Goal: Information Seeking & Learning: Check status

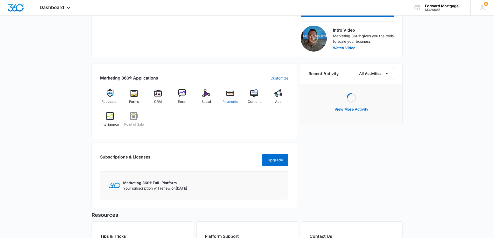
scroll to position [201, 0]
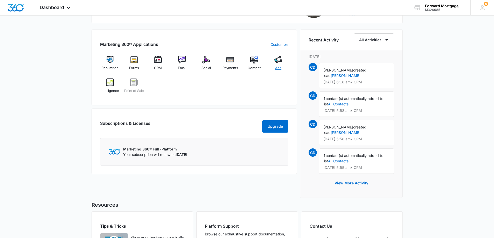
click at [277, 66] on span "Ads" at bounding box center [278, 68] width 6 height 5
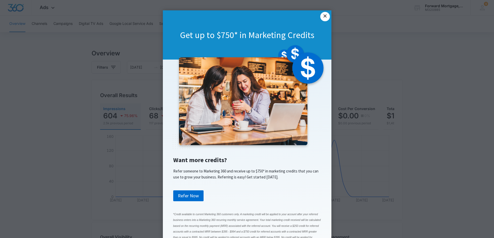
click at [323, 17] on link "×" at bounding box center [324, 16] width 9 height 9
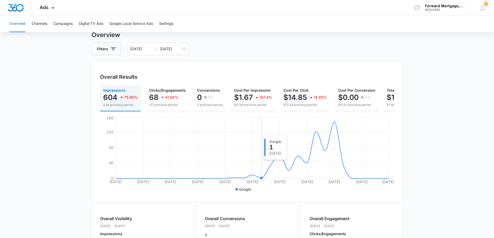
scroll to position [13, 0]
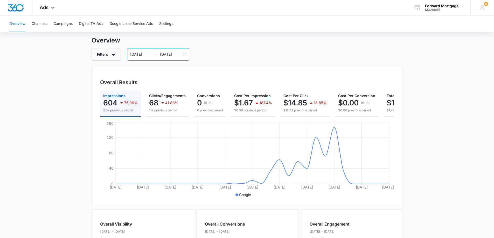
click at [155, 53] on icon "swap-right" at bounding box center [156, 54] width 4 height 4
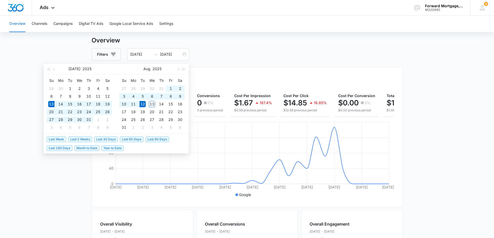
click at [270, 67] on div "Overall Results Impressions 604 75.96% 2.5k previous period Clicks/Engagements …" at bounding box center [247, 137] width 311 height 141
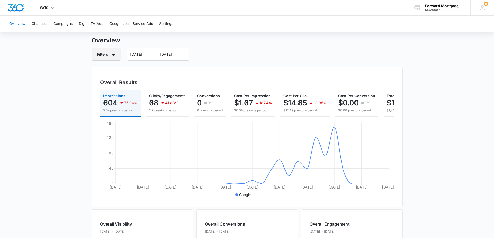
click at [104, 55] on button "Filters" at bounding box center [106, 54] width 29 height 12
click at [270, 57] on div "Filters Channel Type Clear All 07/13/2025 08/12/2025" at bounding box center [247, 54] width 311 height 12
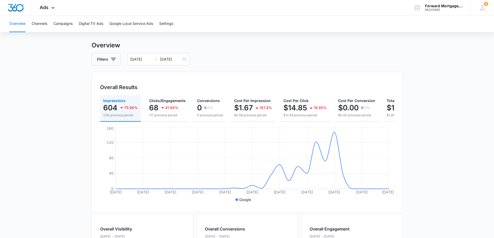
scroll to position [6, 0]
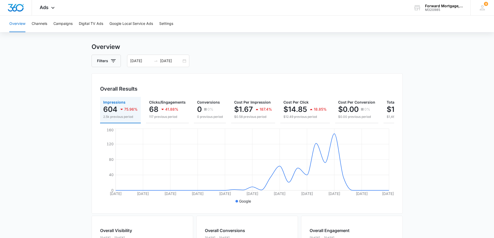
click at [222, 61] on div "Filters 07/13/2025 08/12/2025" at bounding box center [247, 61] width 311 height 12
click at [271, 57] on div "Filters 07/13/2025 08/12/2025" at bounding box center [247, 61] width 311 height 12
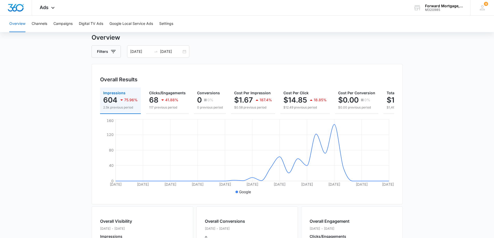
scroll to position [13, 0]
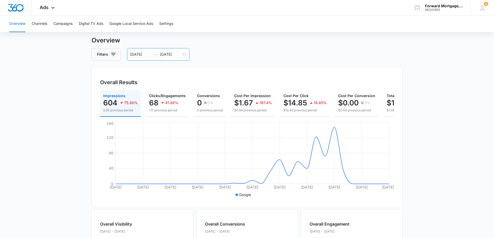
click at [151, 54] on input "[DATE]" at bounding box center [141, 55] width 22 height 6
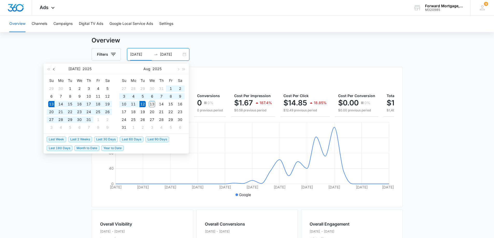
click at [53, 69] on button "button" at bounding box center [54, 69] width 6 height 10
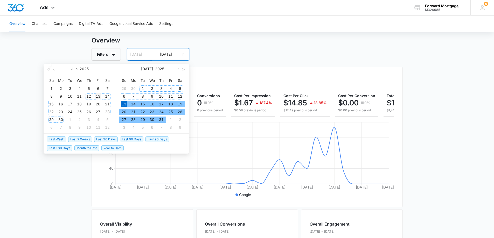
type input "06/13/2025"
click at [96, 97] on div "13" at bounding box center [98, 96] width 6 height 6
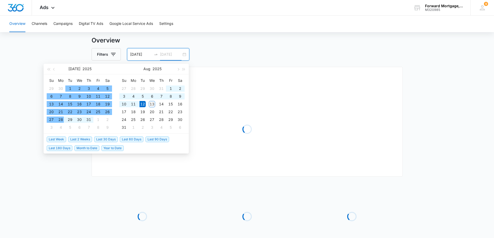
type input "[DATE]"
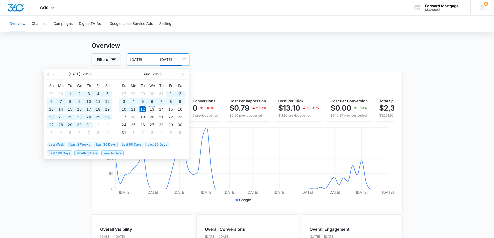
scroll to position [0, 0]
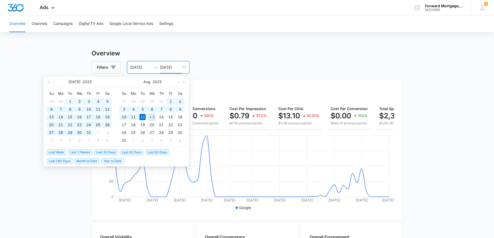
click at [183, 68] on div "06/13/2025 08/12/2025" at bounding box center [158, 67] width 62 height 12
click at [139, 69] on input "06/13/2025" at bounding box center [141, 68] width 22 height 6
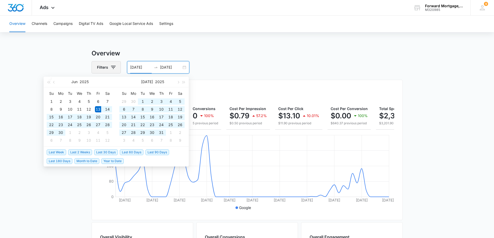
click at [111, 68] on icon "button" at bounding box center [113, 67] width 6 height 6
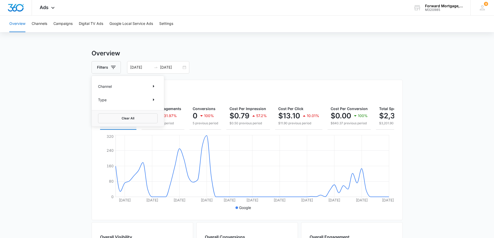
click at [219, 75] on div "Overview Filters Channel Type Clear All 06/13/2025 08/12/2025 Overall Results I…" at bounding box center [247, 235] width 311 height 372
click at [108, 67] on button "Filters" at bounding box center [106, 67] width 29 height 12
click at [111, 117] on button "Clear All" at bounding box center [128, 119] width 60 height 10
click at [133, 68] on input "06/13/2025" at bounding box center [141, 68] width 22 height 6
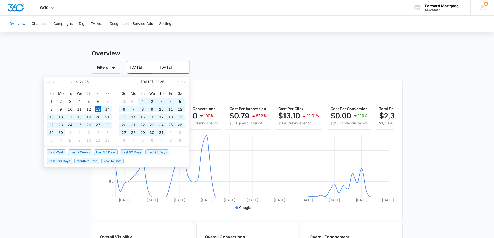
click at [138, 68] on input "06/13/2025" at bounding box center [141, 68] width 22 height 6
click at [133, 68] on input "06/13/2025" at bounding box center [141, 68] width 22 height 6
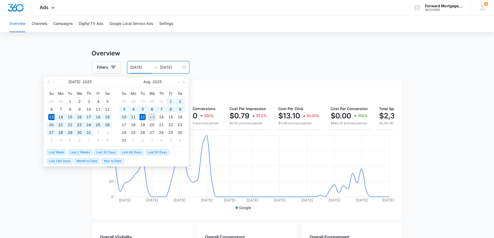
click at [138, 67] on input "[DATE]" at bounding box center [141, 68] width 22 height 6
type input "07/14/2025"
click at [167, 68] on input "[DATE]" at bounding box center [171, 68] width 22 height 6
type input "08/14/2025"
type input "06/13/2025"
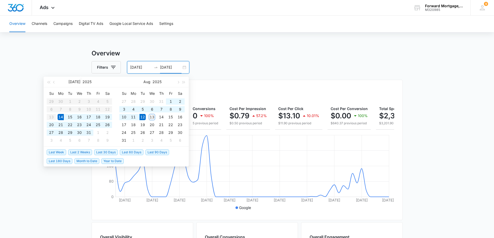
click at [224, 63] on div "Filters 06/13/2025 08/12/2025" at bounding box center [247, 67] width 311 height 12
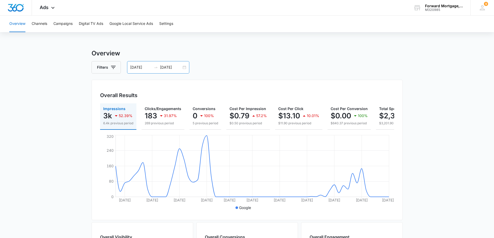
click at [167, 67] on input "[DATE]" at bounding box center [171, 68] width 22 height 6
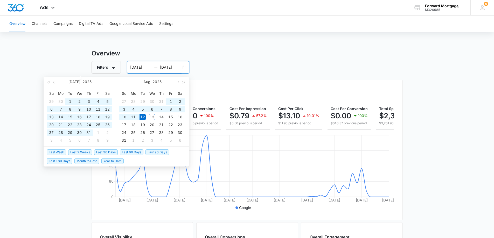
click at [168, 68] on input "[DATE]" at bounding box center [171, 68] width 22 height 6
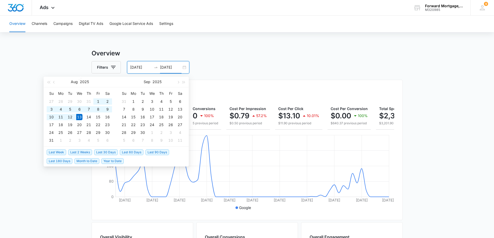
type input "[DATE]"
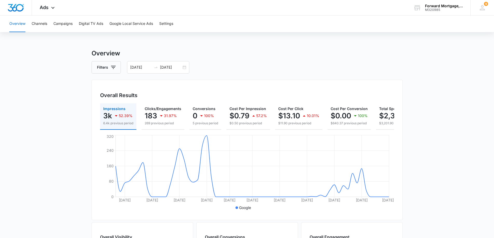
click at [242, 65] on div "Filters 06/13/2025 08/12/2025" at bounding box center [247, 67] width 311 height 12
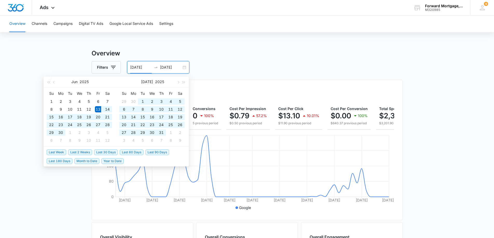
click at [134, 68] on input "06/13/2025" at bounding box center [141, 68] width 22 height 6
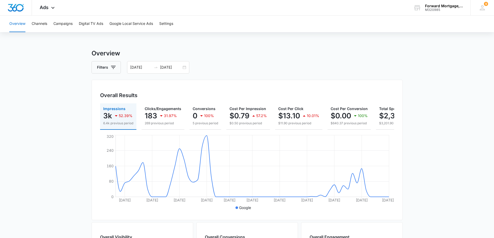
click at [261, 62] on div "Filters 06/13/2025 08/12/2025" at bounding box center [247, 67] width 311 height 12
click at [134, 70] on input "06/13/2025" at bounding box center [141, 68] width 22 height 6
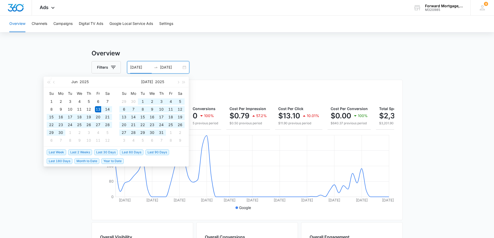
click at [134, 70] on input "06/13/2025" at bounding box center [141, 68] width 22 height 6
click at [132, 68] on input "06/13/2025" at bounding box center [141, 68] width 22 height 6
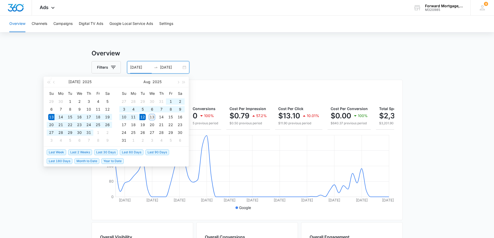
type input "[DATE]"
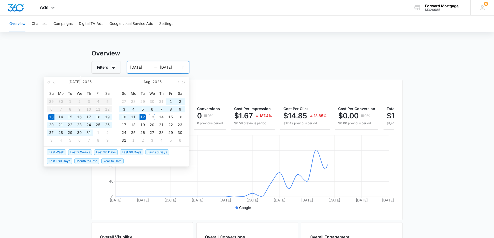
click at [258, 67] on div "Filters 07/13/2025 08/12/2025" at bounding box center [247, 67] width 311 height 12
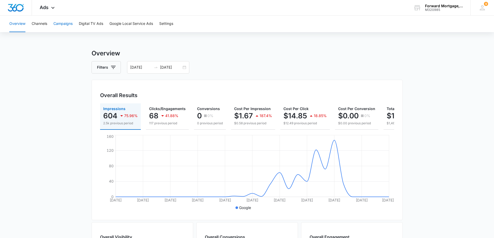
click at [67, 21] on button "Campaigns" at bounding box center [62, 24] width 19 height 17
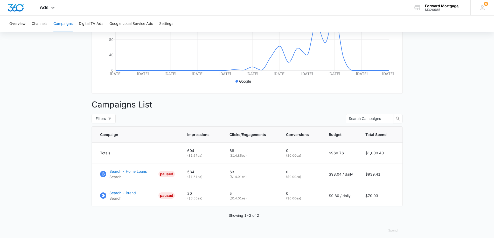
scroll to position [135, 0]
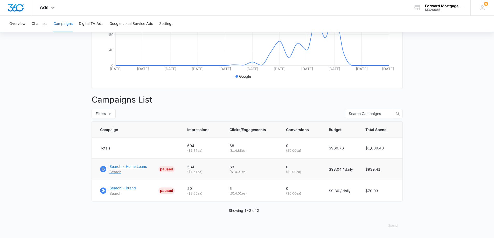
click at [139, 165] on p "Search - Home Loans" at bounding box center [127, 166] width 37 height 5
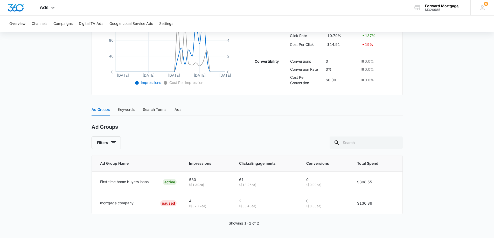
scroll to position [143, 0]
click at [393, 169] on th "Total Spend" at bounding box center [376, 163] width 51 height 16
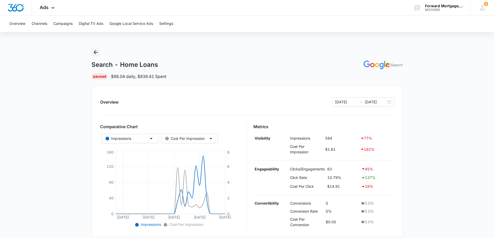
scroll to position [0, 0]
click at [68, 25] on button "Campaigns" at bounding box center [62, 24] width 19 height 17
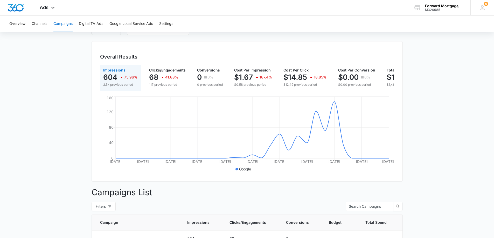
scroll to position [12, 0]
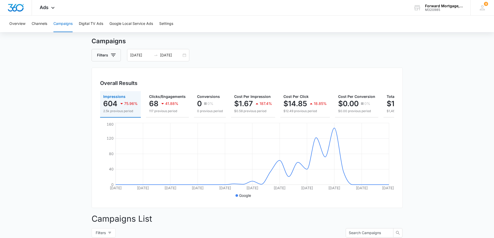
click at [63, 23] on button "Campaigns" at bounding box center [62, 24] width 19 height 17
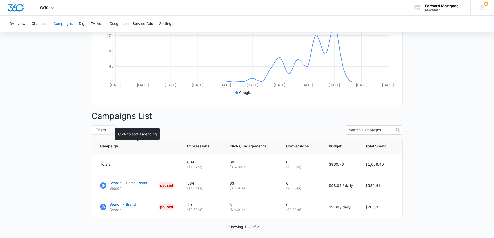
scroll to position [123, 0]
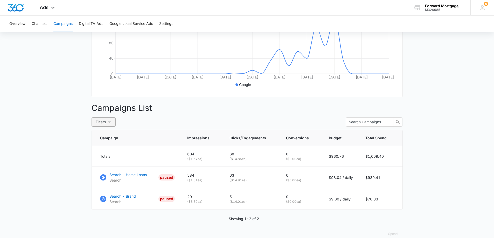
click at [103, 125] on span "Filters" at bounding box center [101, 122] width 10 height 6
click at [62, 145] on label "All" at bounding box center [57, 143] width 21 height 8
click at [51, 145] on input "All" at bounding box center [49, 146] width 4 height 4
radio input "true"
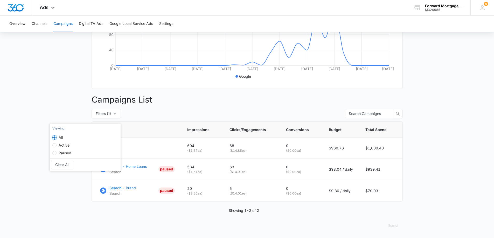
scroll to position [135, 0]
click at [48, 93] on main "Campaigns Filters 07/13/2025 08/12/2025 Overall Results Impressions 604 75.96% …" at bounding box center [247, 77] width 494 height 321
click at [131, 167] on p "Search - Home Loans" at bounding box center [127, 166] width 37 height 5
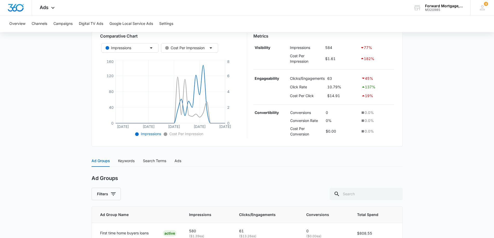
scroll to position [85, 0]
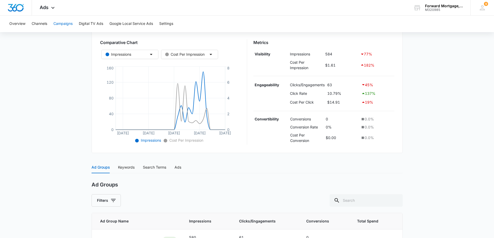
click at [66, 24] on button "Campaigns" at bounding box center [62, 24] width 19 height 17
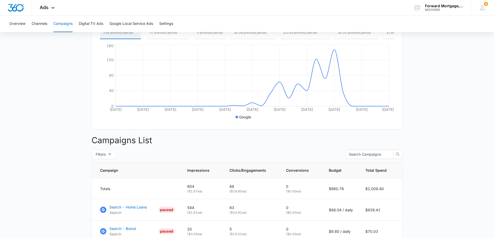
scroll to position [135, 0]
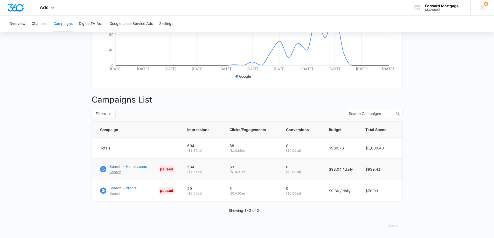
click at [133, 167] on p "Search - Home Loans" at bounding box center [127, 166] width 37 height 5
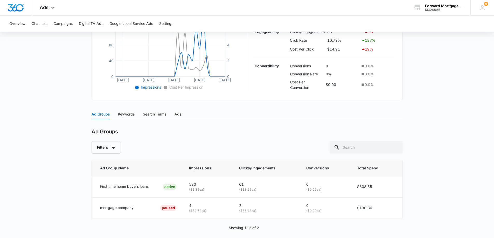
scroll to position [143, 0]
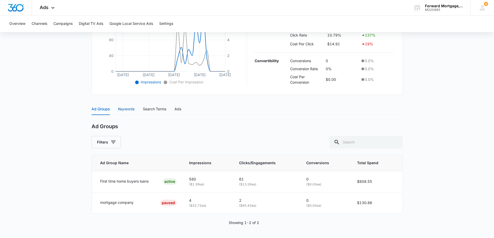
click at [130, 111] on div "Keywords" at bounding box center [126, 109] width 17 height 6
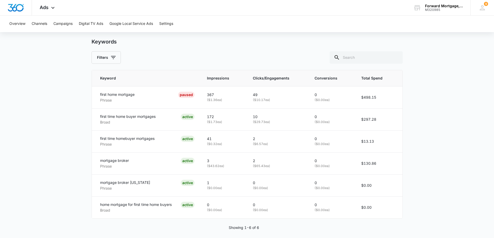
scroll to position [226, 0]
